Goal: Information Seeking & Learning: Find specific fact

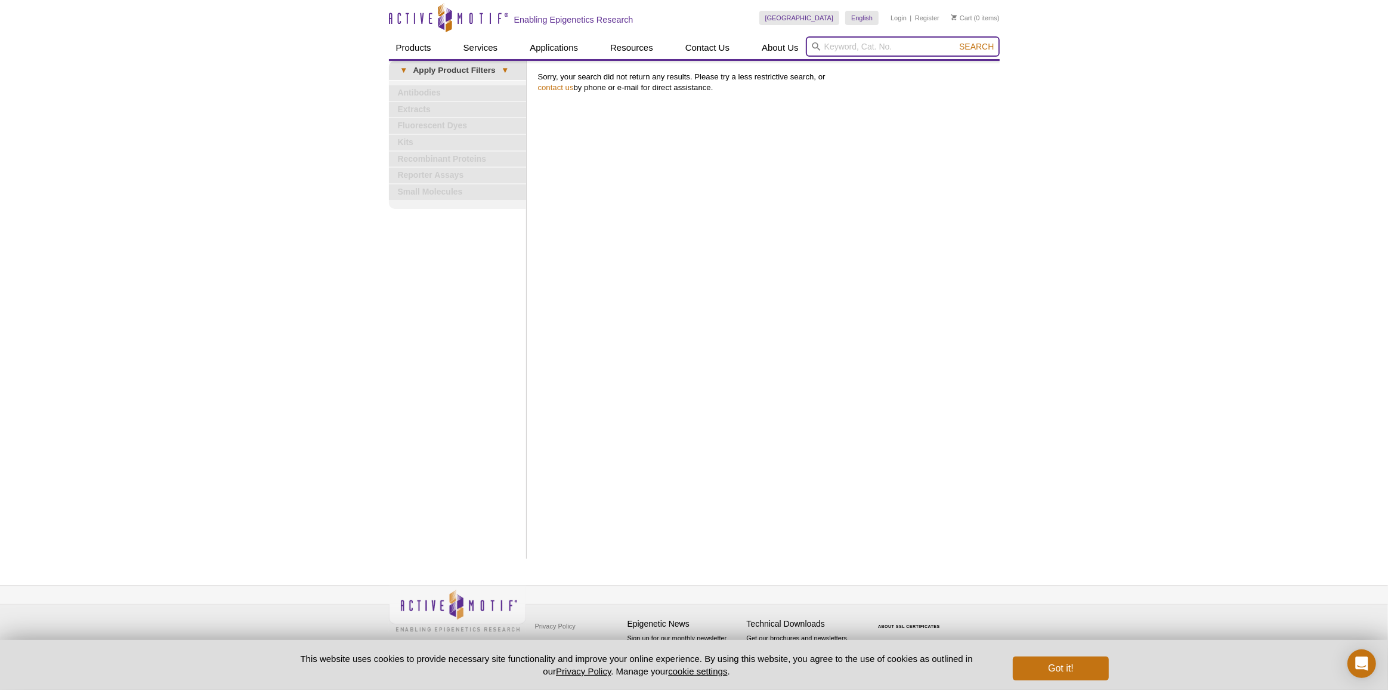
click at [834, 45] on input "search" at bounding box center [903, 46] width 194 height 20
paste input "53180"
type input "53180"
click at [956, 41] on button "Search" at bounding box center [977, 46] width 42 height 11
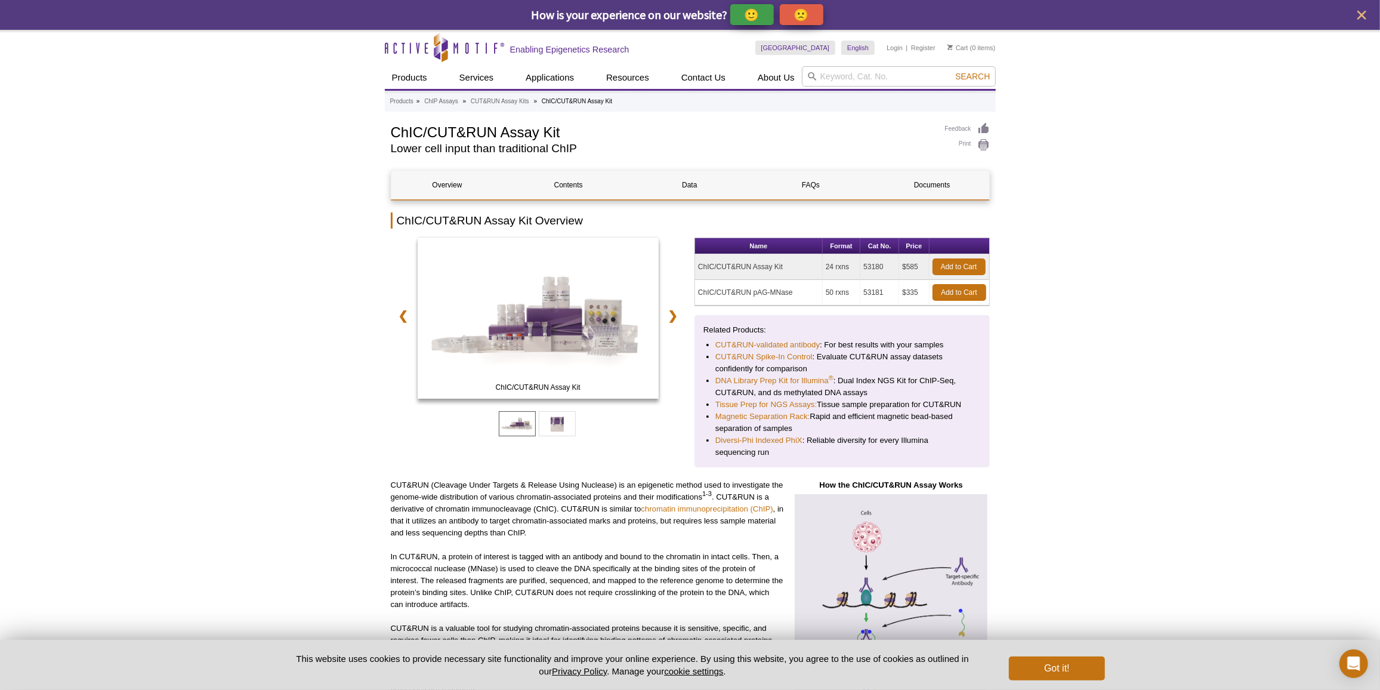
click at [876, 270] on td "53180" at bounding box center [879, 267] width 39 height 26
click at [873, 267] on td "53180" at bounding box center [879, 267] width 39 height 26
copy td "53180"
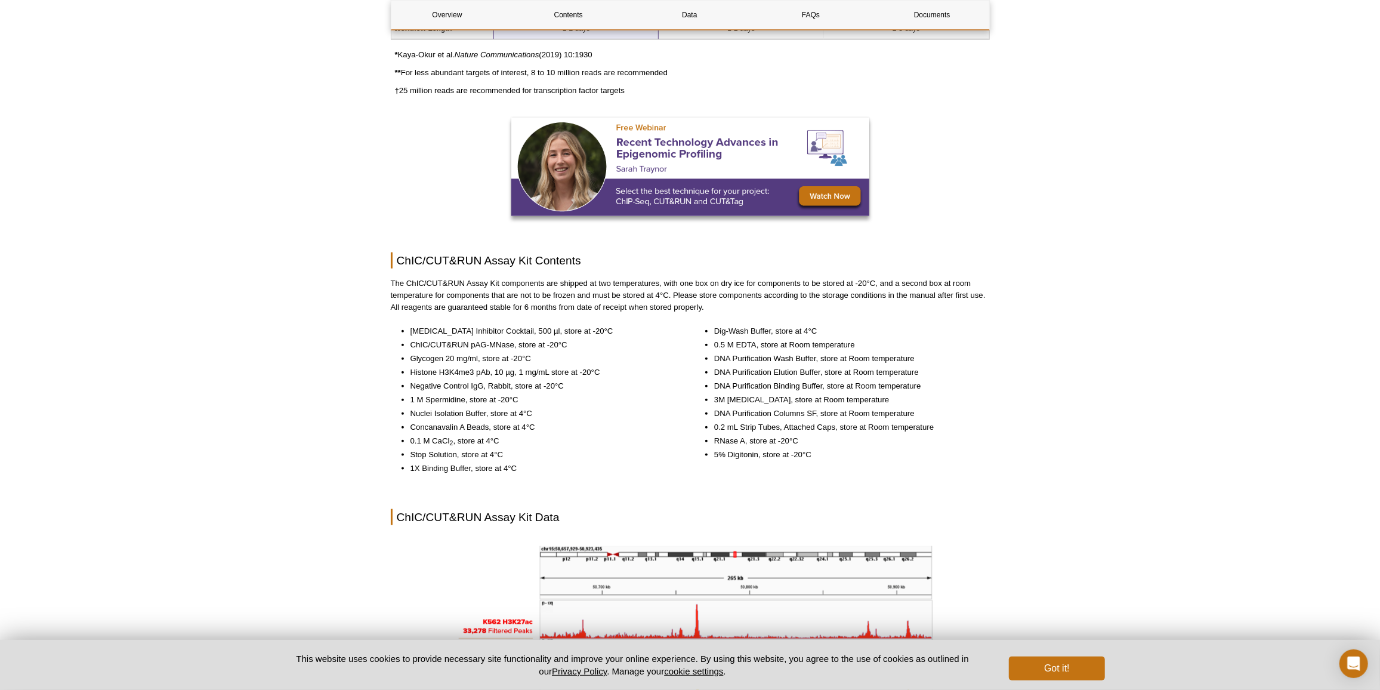
scroll to position [1085, 0]
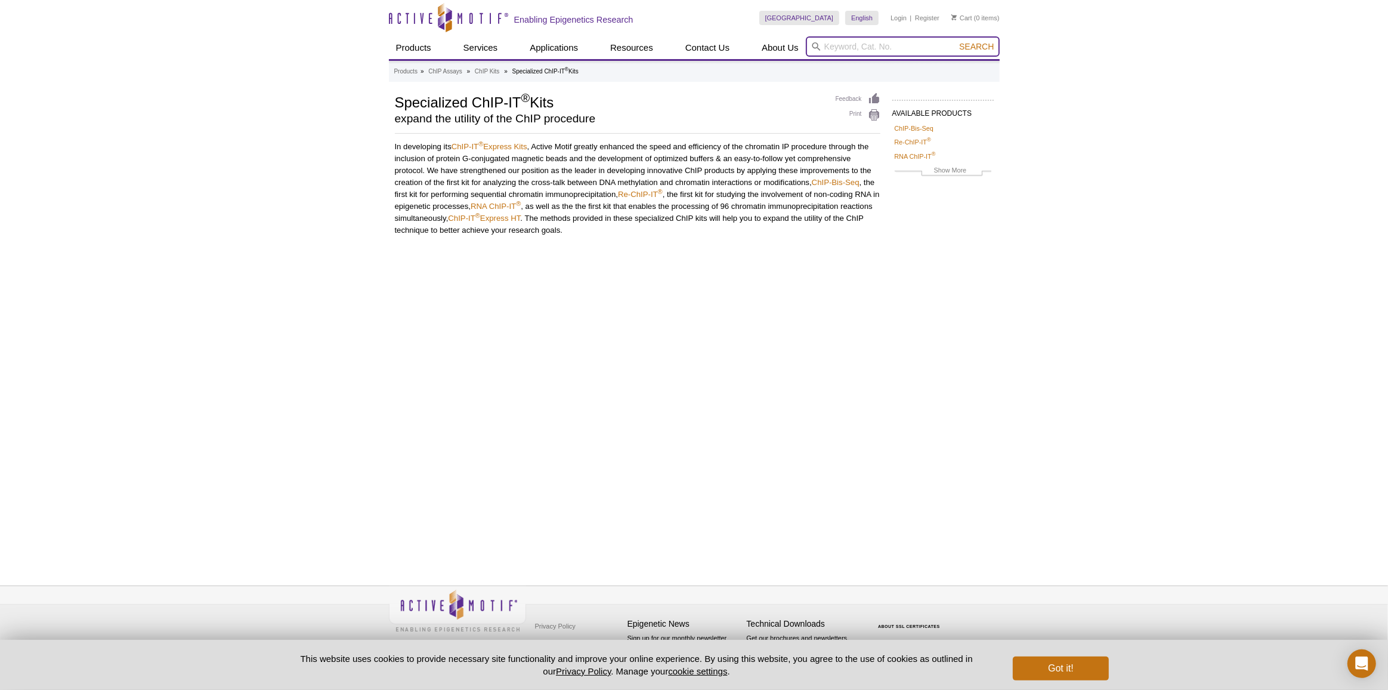
click at [884, 41] on input "search" at bounding box center [903, 46] width 194 height 20
paste input "53165"
click at [956, 41] on button "Search" at bounding box center [977, 46] width 42 height 11
click at [890, 59] on li "53165 – CUT&Tag-IT Assay Kit - Anti-Mouse" at bounding box center [886, 65] width 159 height 17
type input "53165 – CUT&Tag-IT Assay Kit - Anti-Mouse"
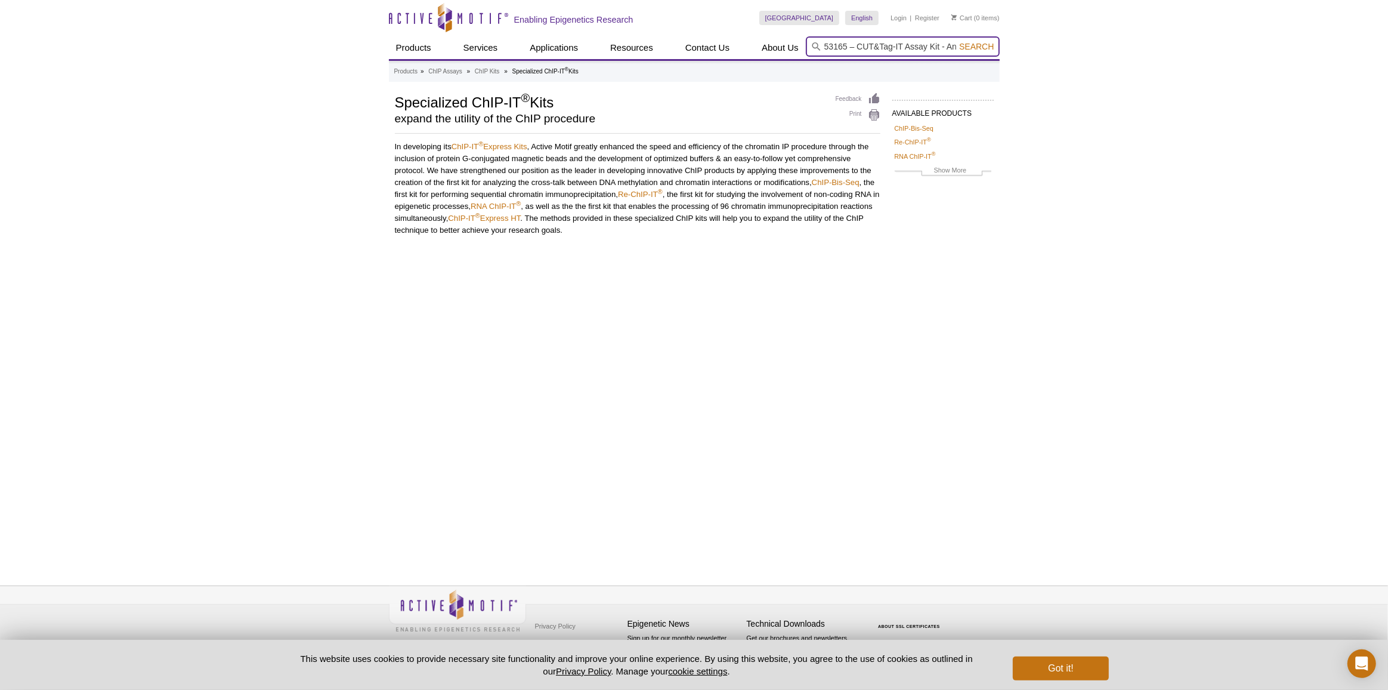
scroll to position [0, 32]
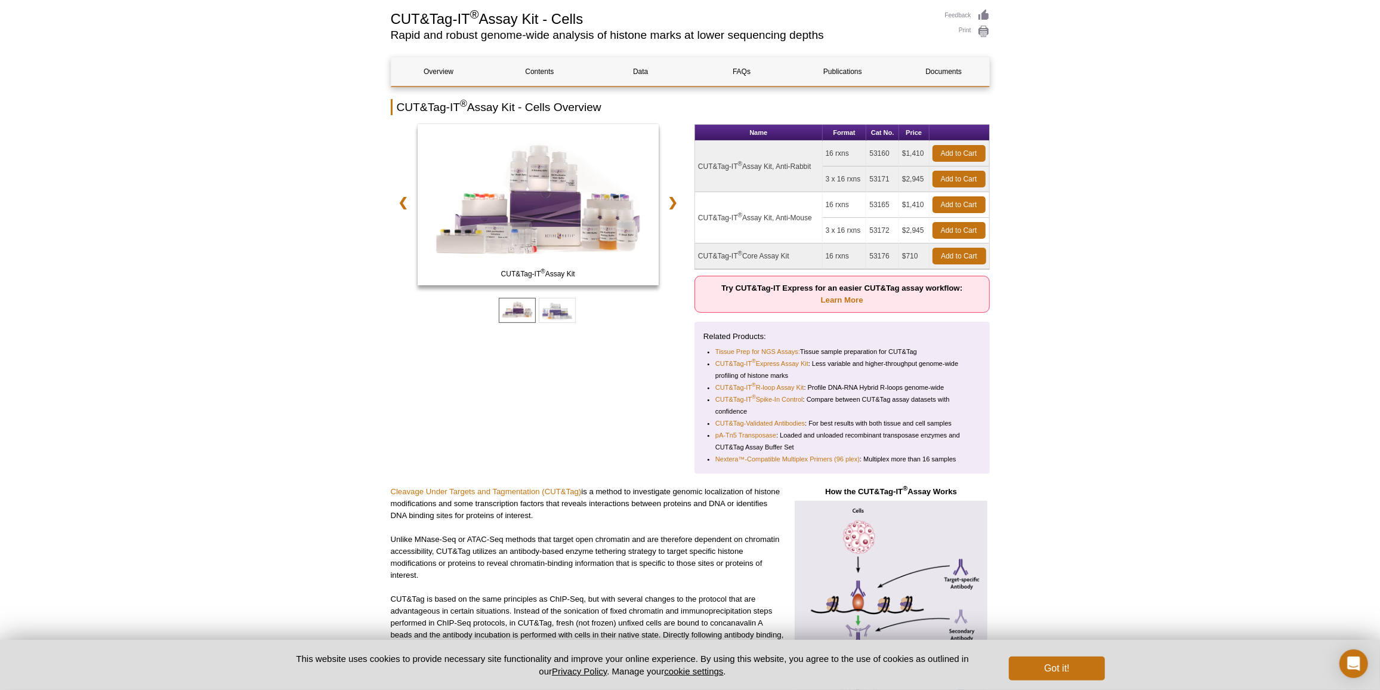
scroll to position [54, 0]
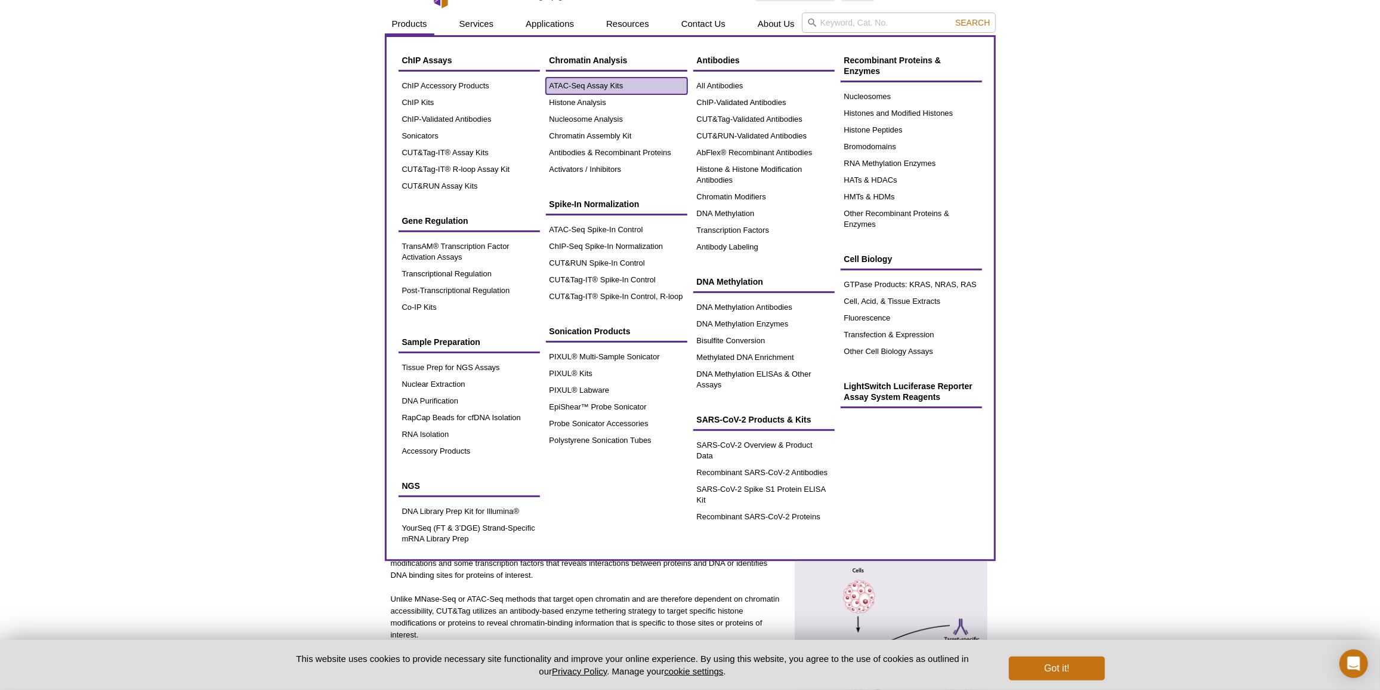
click at [551, 82] on link "ATAC-Seq Assay Kits" at bounding box center [616, 86] width 141 height 17
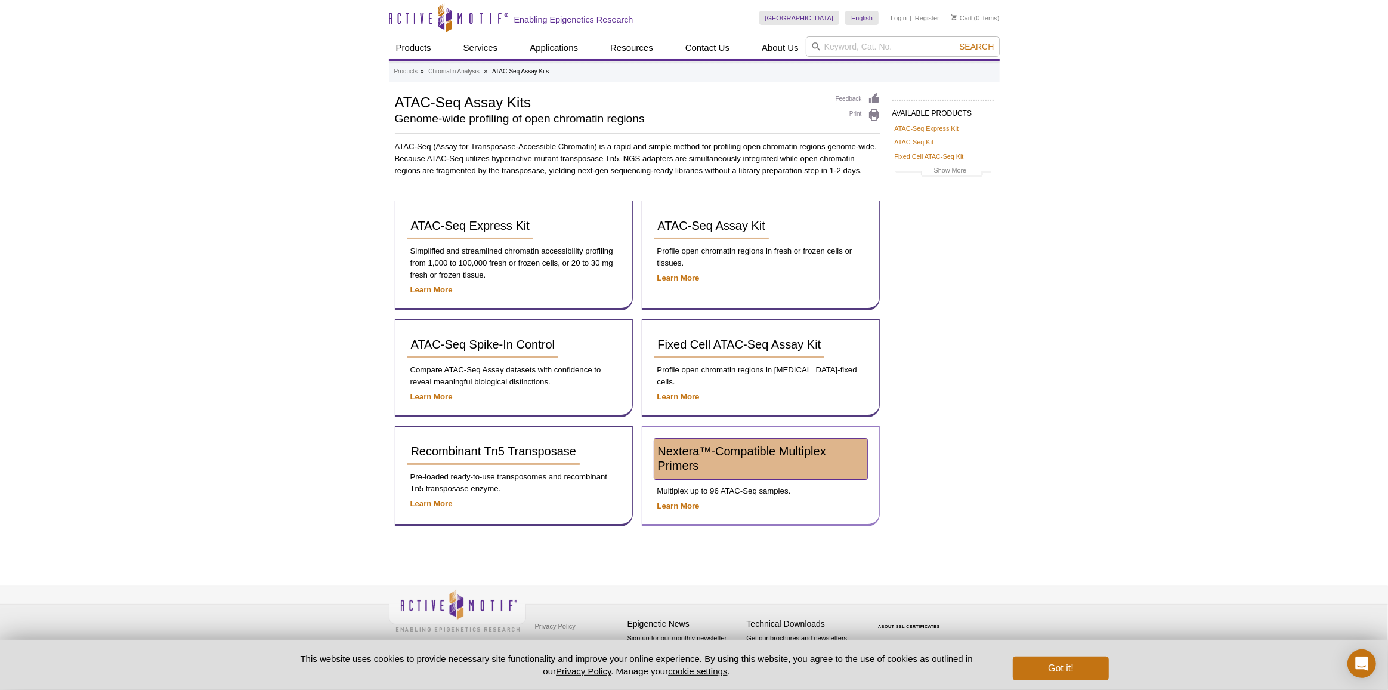
click at [682, 452] on span "Nextera™-Compatible Multiplex Primers" at bounding box center [742, 457] width 168 height 27
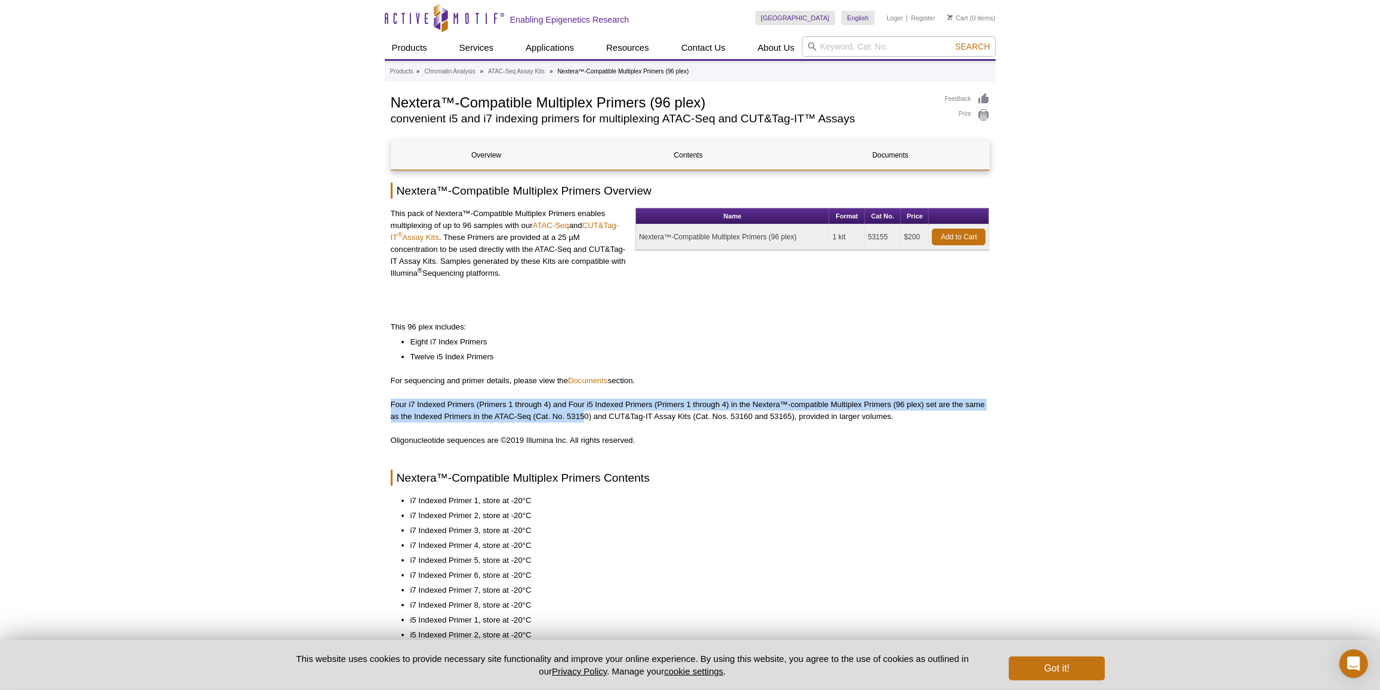
drag, startPoint x: 391, startPoint y: 403, endPoint x: 584, endPoint y: 416, distance: 193.1
click at [584, 416] on p "Four i7 Indexed Primers (Primers 1 through 4) and Four i5 Indexed Primers (Prim…" at bounding box center [690, 411] width 599 height 24
drag, startPoint x: 797, startPoint y: 416, endPoint x: 385, endPoint y: 402, distance: 411.9
click at [385, 402] on div "AVAILABLE PRODUCTS ATAC-Seq Express Kit ATAC-Seq Kit Fixed Cell ATAC-Seq Kit Re…" at bounding box center [690, 579] width 611 height 975
copy p "Four i7 Indexed Primers (Primers 1 through 4) and Four i5 Indexed Primers (Prim…"
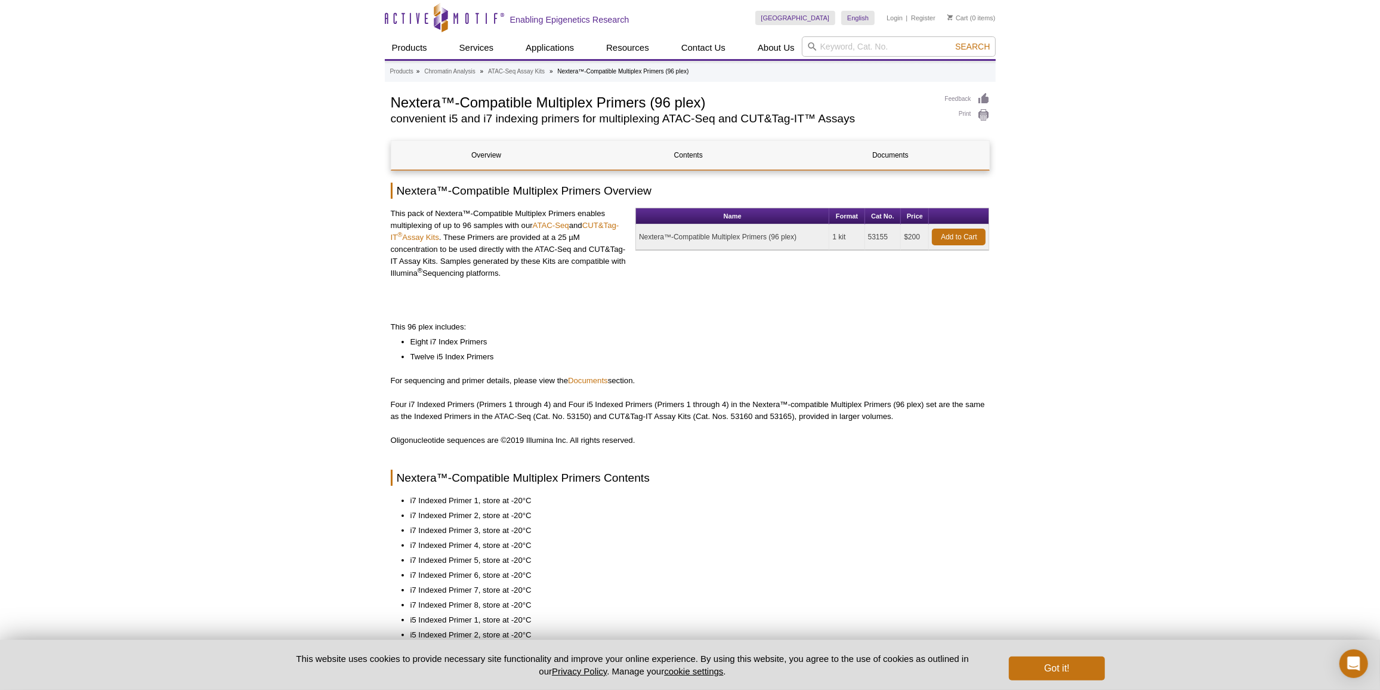
click at [648, 475] on h2 "Nextera™-Compatible Multiplex Primers Contents" at bounding box center [690, 478] width 599 height 16
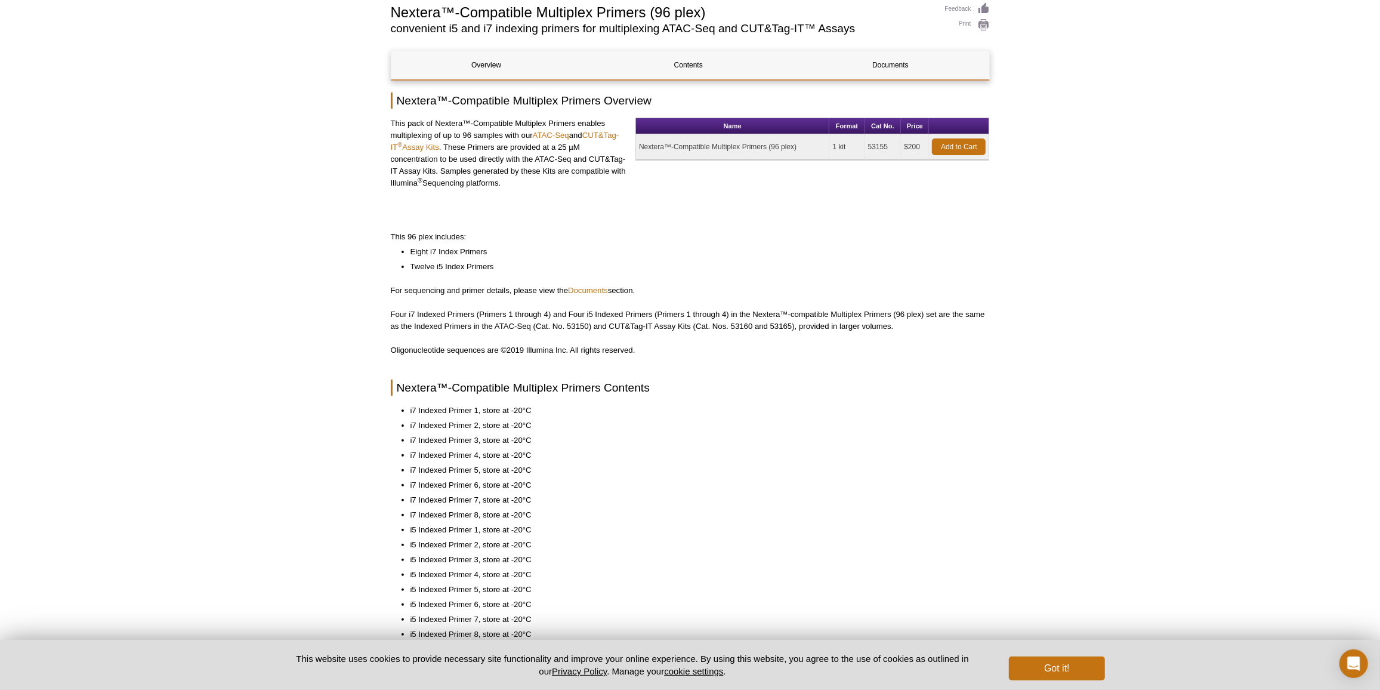
scroll to position [217, 0]
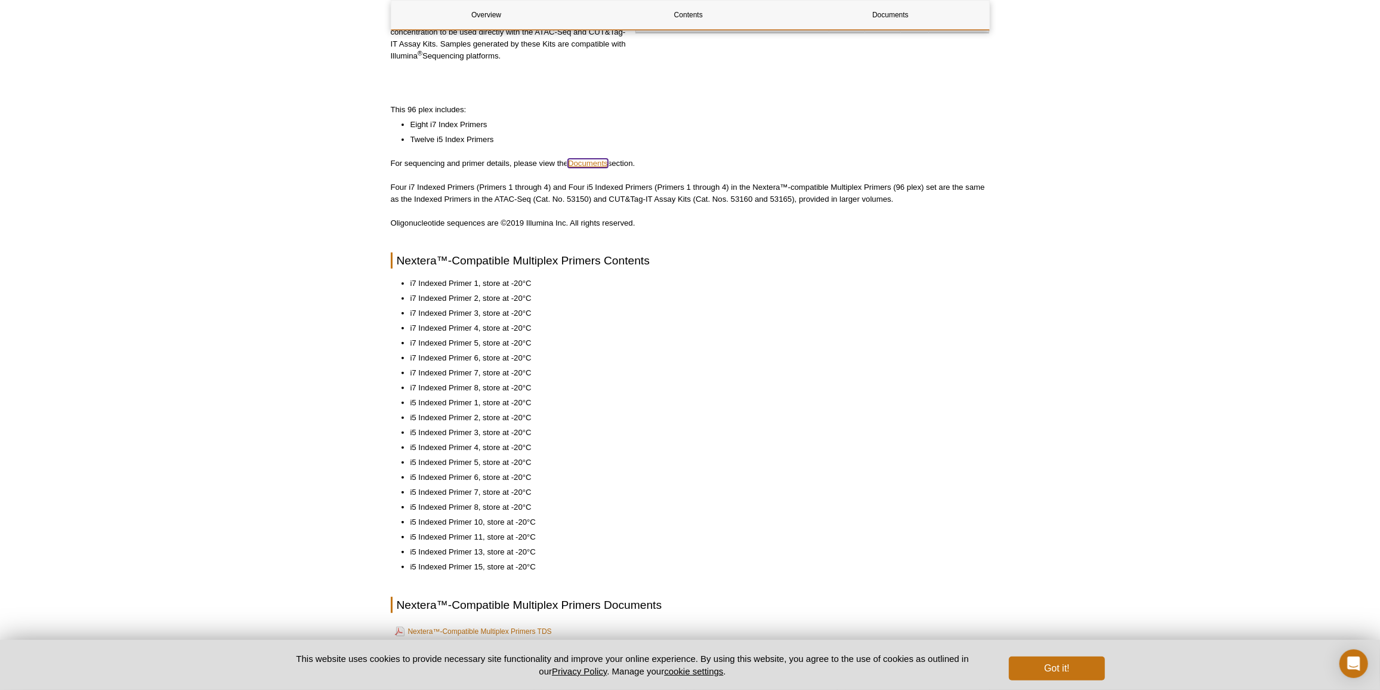
click at [598, 159] on link "Documents" at bounding box center [588, 163] width 40 height 9
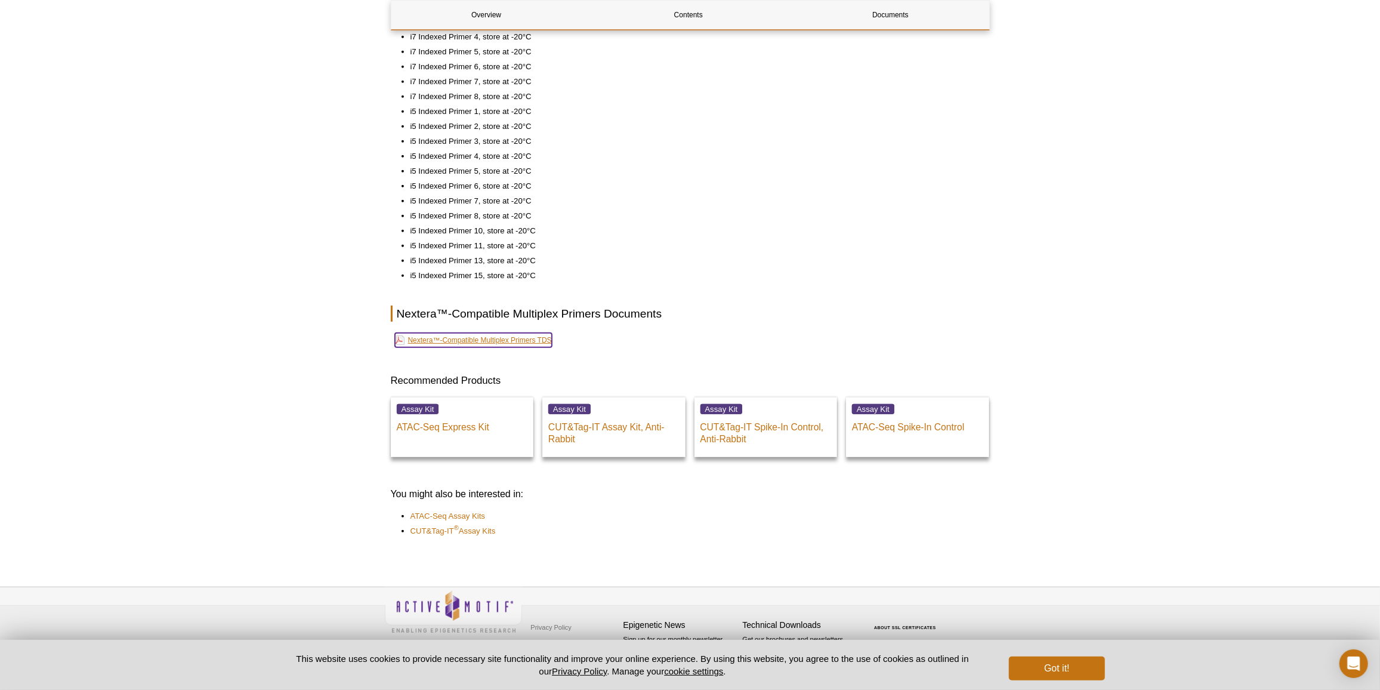
click at [511, 337] on link "Nextera™-Compatible Multiplex Primers TDS" at bounding box center [473, 340] width 157 height 14
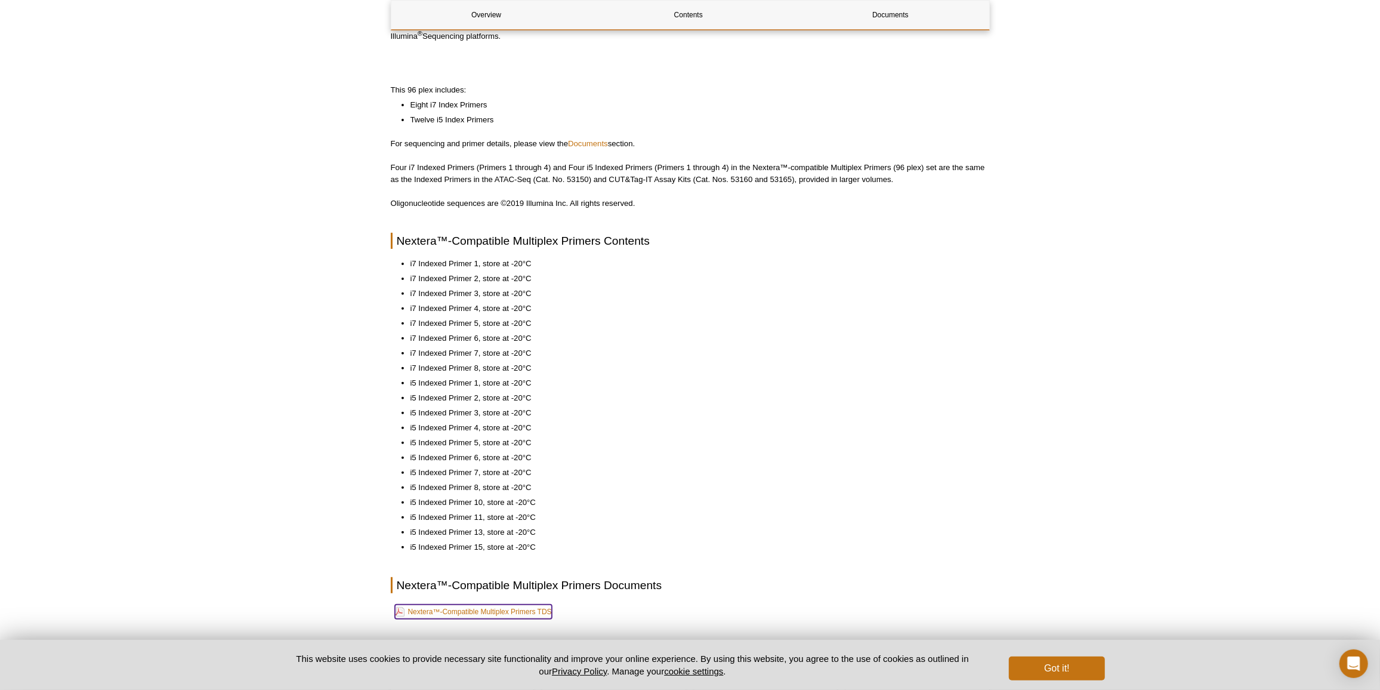
scroll to position [0, 0]
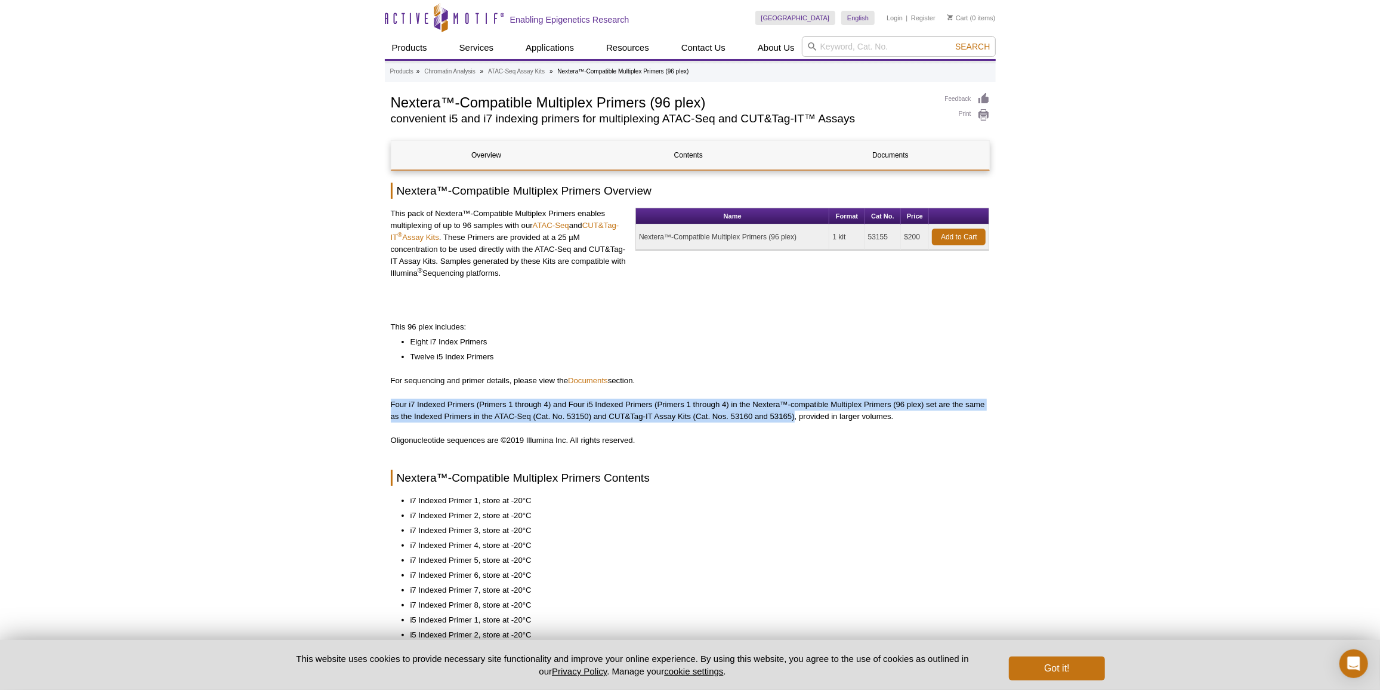
drag, startPoint x: 389, startPoint y: 400, endPoint x: 795, endPoint y: 414, distance: 406.5
click at [795, 414] on div "AVAILABLE PRODUCTS ATAC-Seq Express Kit ATAC-Seq Kit Fixed Cell ATAC-Seq Kit Re…" at bounding box center [690, 579] width 611 height 975
copy p "Four i7 Indexed Primers (Primers 1 through 4) and Four i5 Indexed Primers (Prim…"
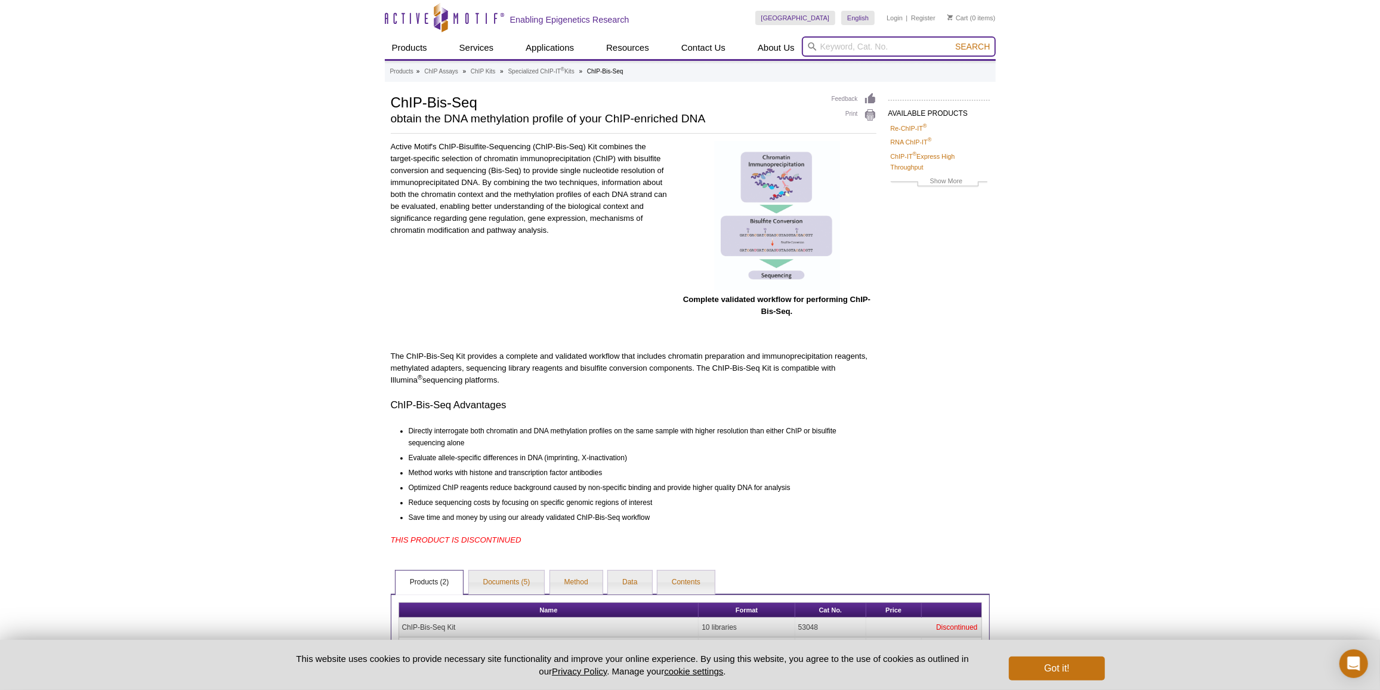
click at [861, 51] on input "search" at bounding box center [899, 46] width 194 height 20
paste input "53165"
click at [952, 41] on button "Search" at bounding box center [973, 46] width 42 height 11
click at [863, 57] on li "53165 – CUT&Tag-IT Assay Kit - Anti-Mouse" at bounding box center [881, 65] width 159 height 17
type input "53165 – CUT&Tag-IT Assay Kit - Anti-Mouse"
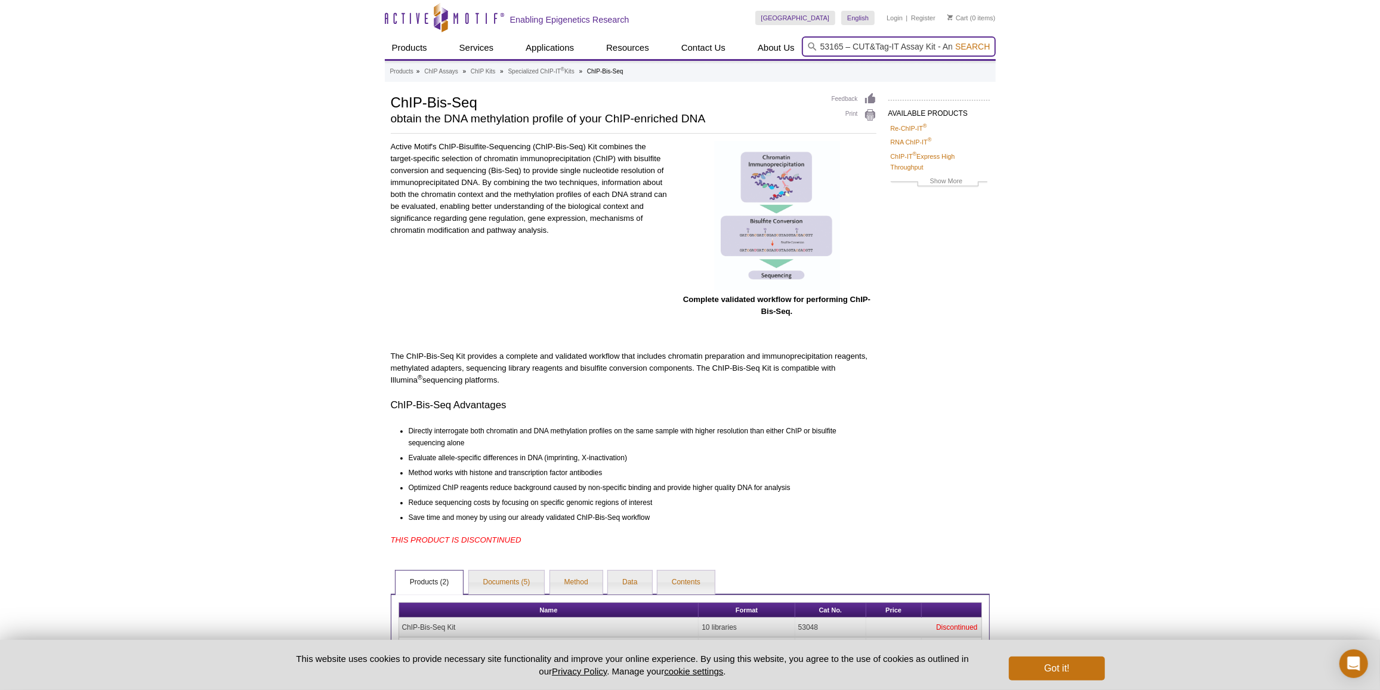
scroll to position [0, 32]
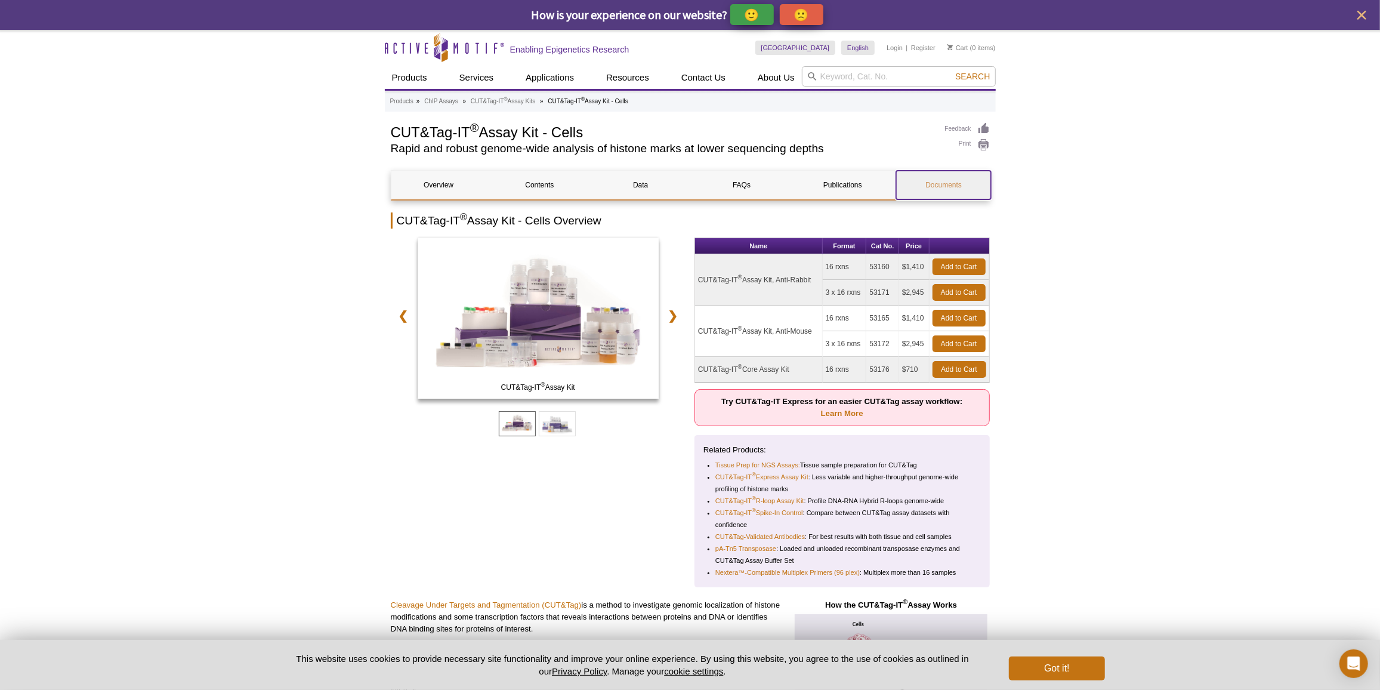
click at [928, 180] on link "Documents" at bounding box center [943, 185] width 95 height 29
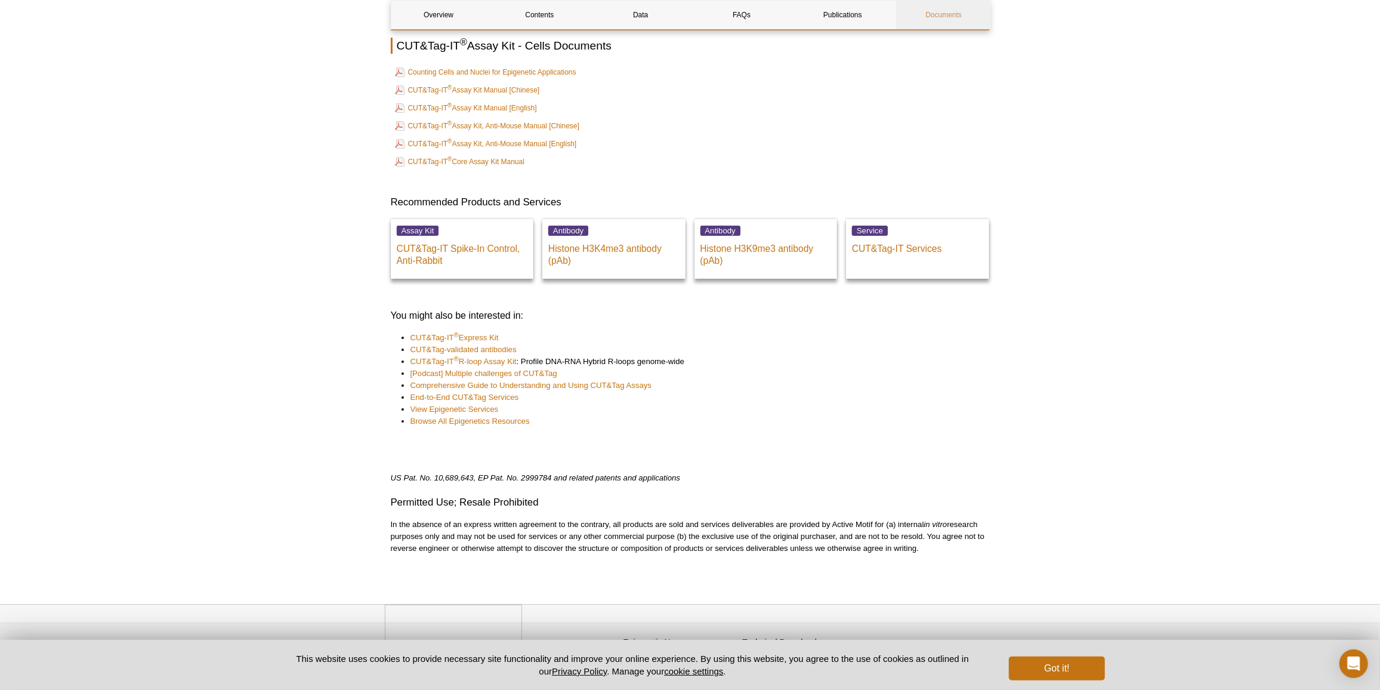
scroll to position [3734, 0]
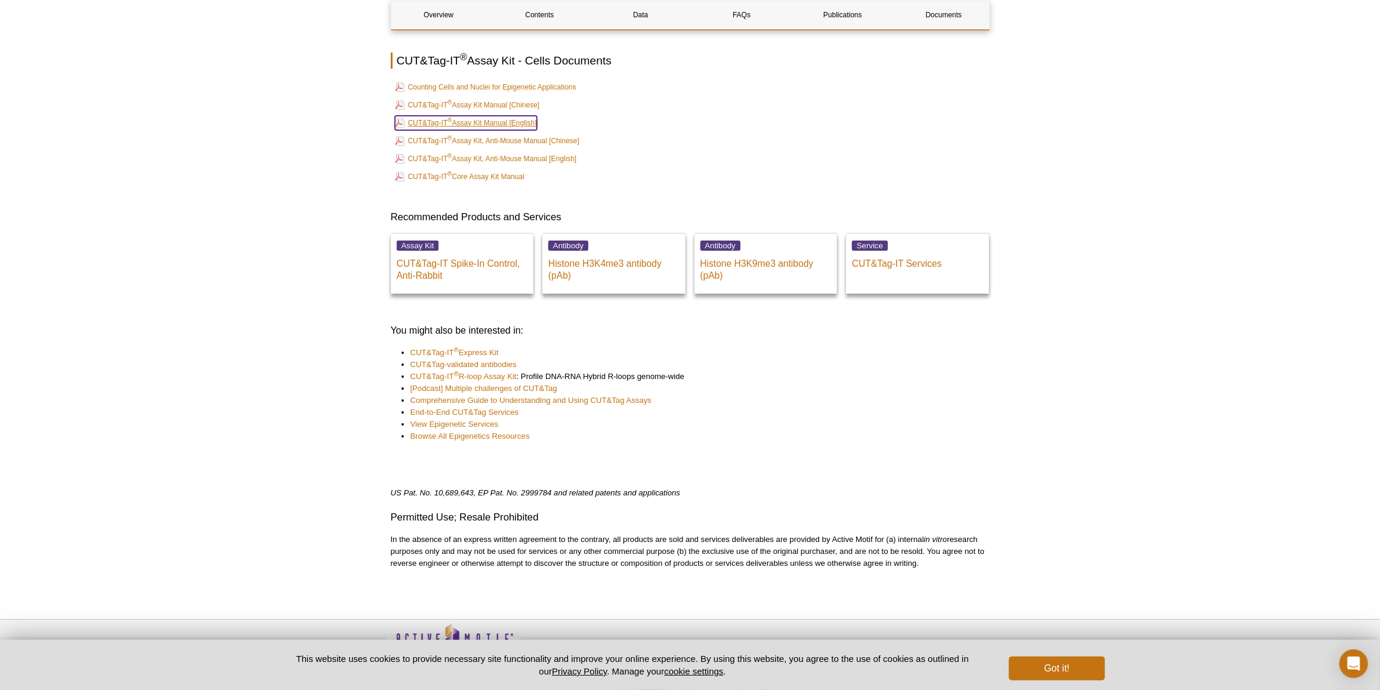
click at [511, 116] on link "CUT&Tag-IT ® Assay Kit Manual [English]" at bounding box center [466, 123] width 142 height 14
